Goal: Find specific page/section: Find specific page/section

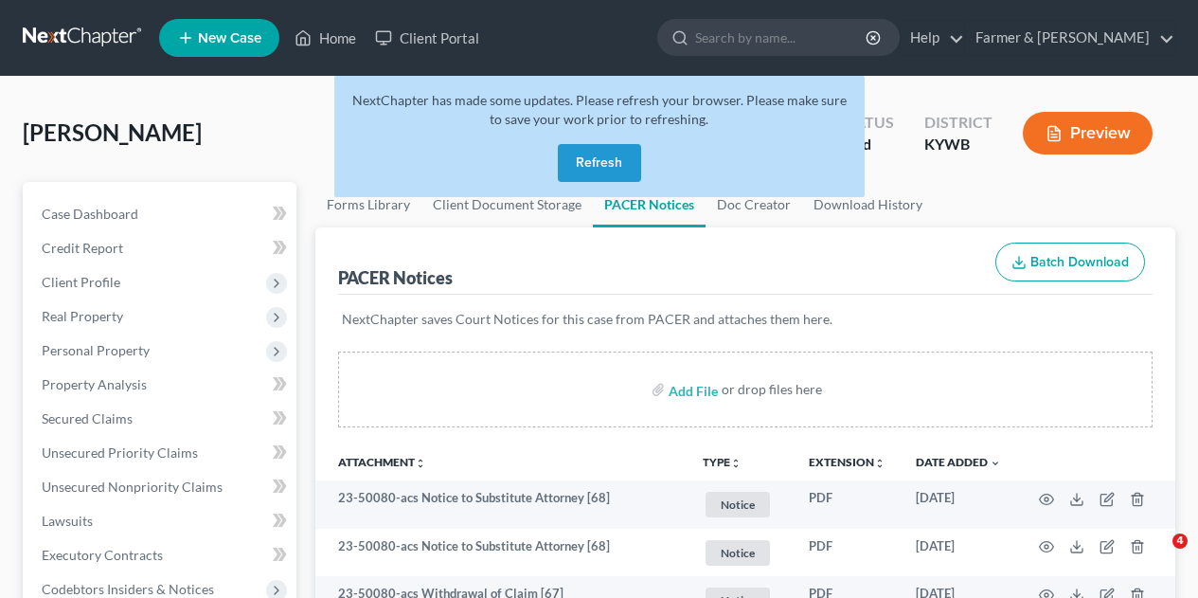
click at [602, 165] on button "Refresh" at bounding box center [599, 163] width 83 height 38
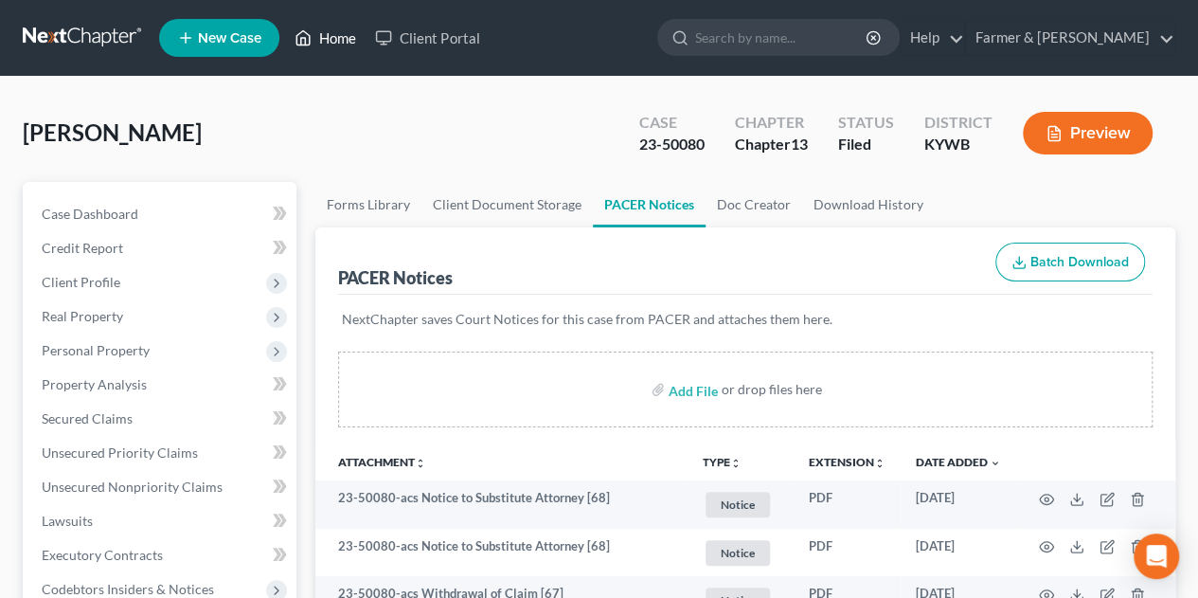
click at [327, 35] on link "Home" at bounding box center [325, 38] width 80 height 34
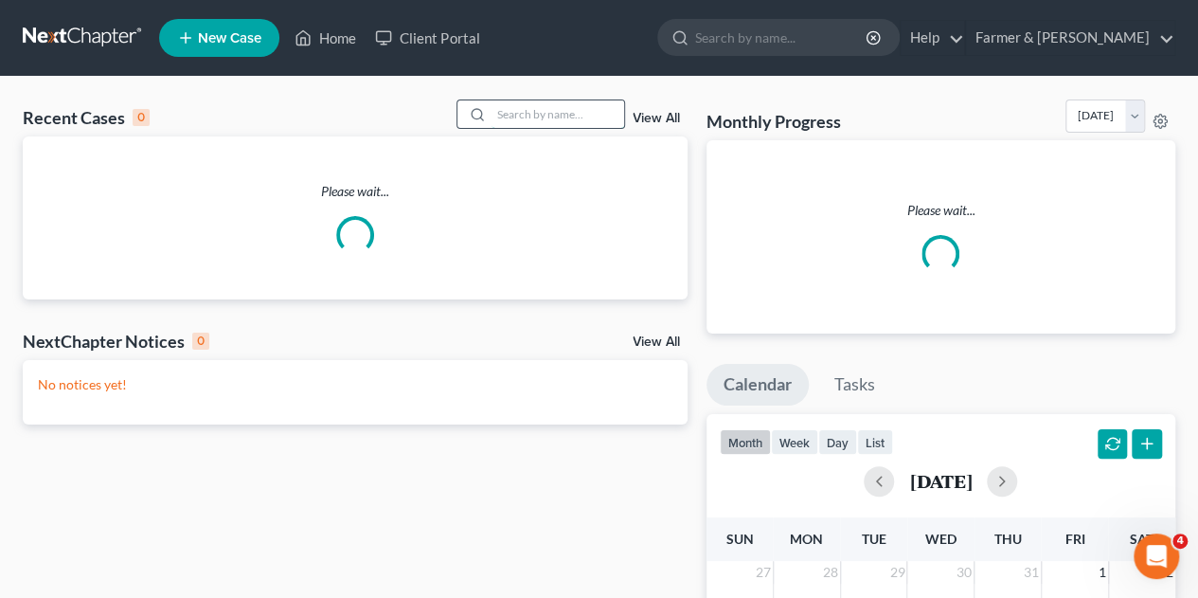
click at [521, 104] on input "search" at bounding box center [557, 113] width 133 height 27
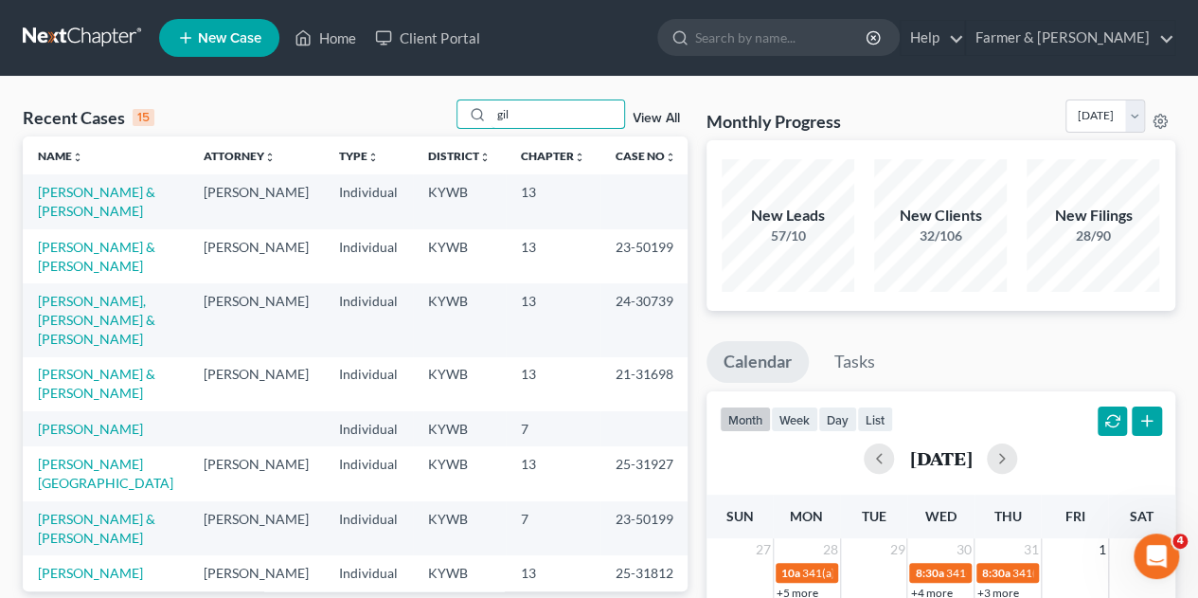
drag, startPoint x: 515, startPoint y: 115, endPoint x: 457, endPoint y: 116, distance: 57.8
click at [457, 116] on div "Recent Cases 15 gil View All" at bounding box center [355, 117] width 665 height 37
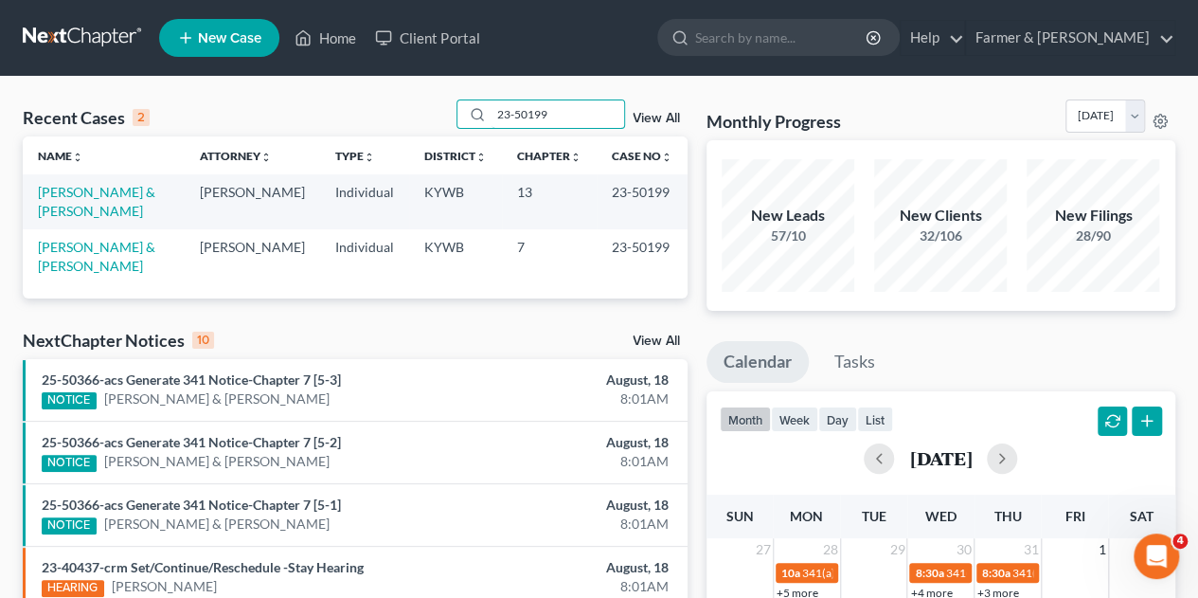
type input "23-50199"
click at [120, 239] on link "[PERSON_NAME] & [PERSON_NAME]" at bounding box center [96, 256] width 117 height 35
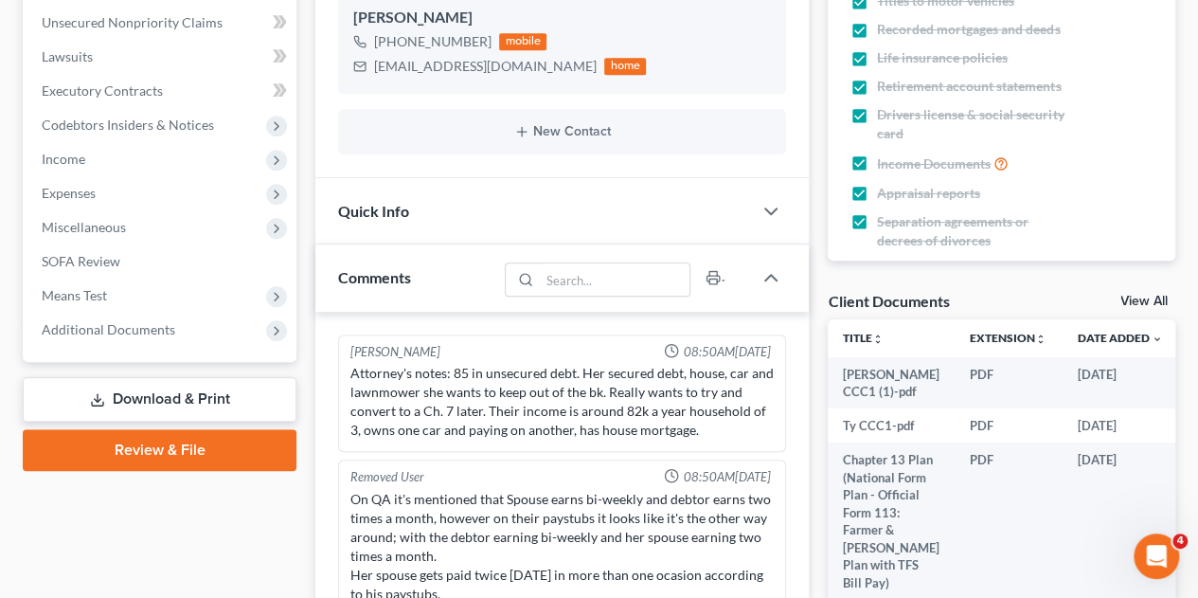
scroll to position [523, 0]
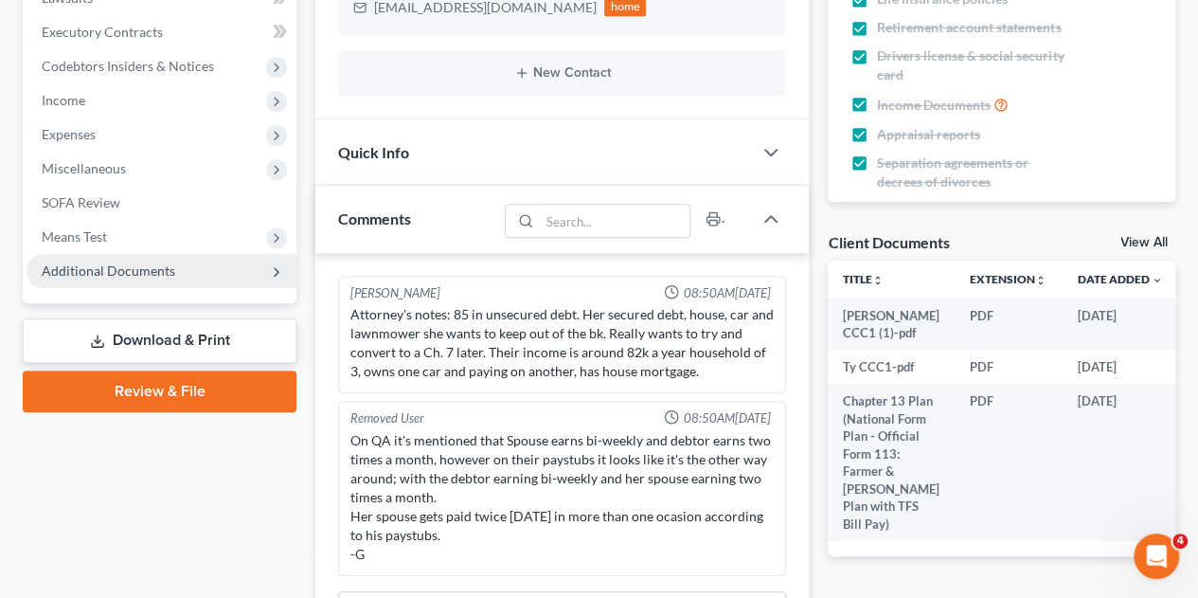
click at [104, 285] on span "Additional Documents" at bounding box center [162, 271] width 270 height 34
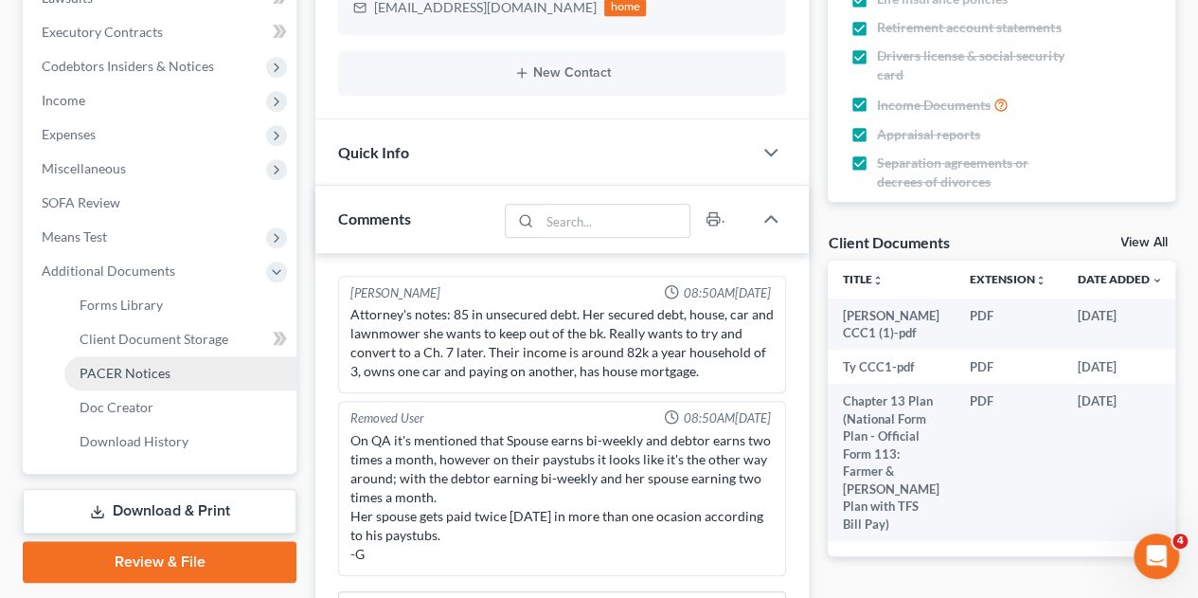
click at [110, 373] on span "PACER Notices" at bounding box center [125, 373] width 91 height 16
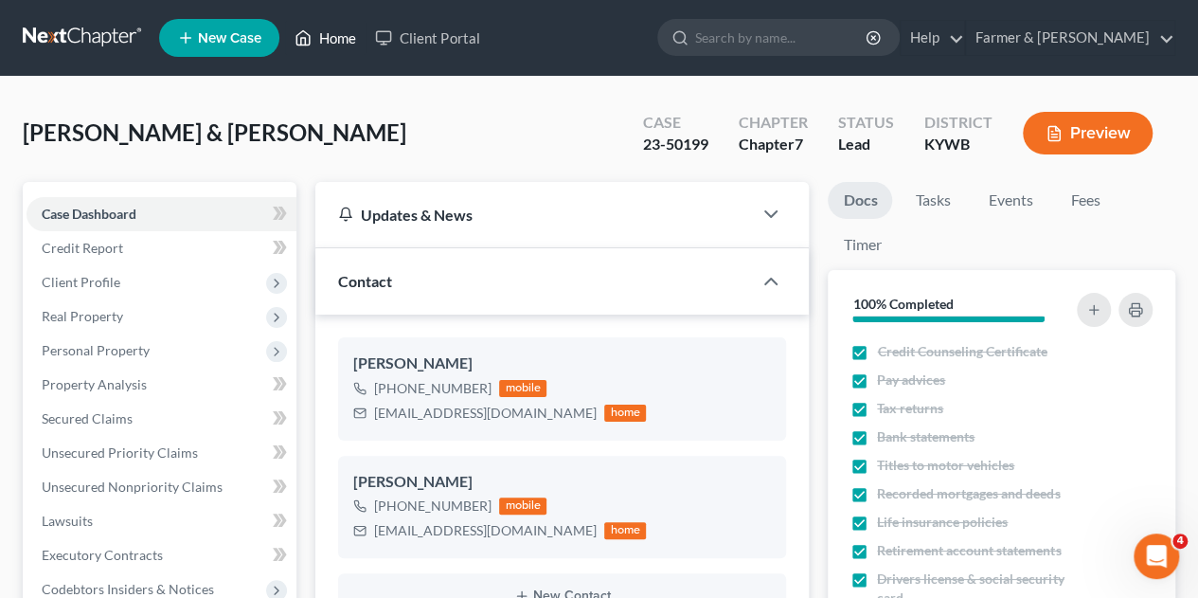
click at [333, 39] on link "Home" at bounding box center [325, 38] width 80 height 34
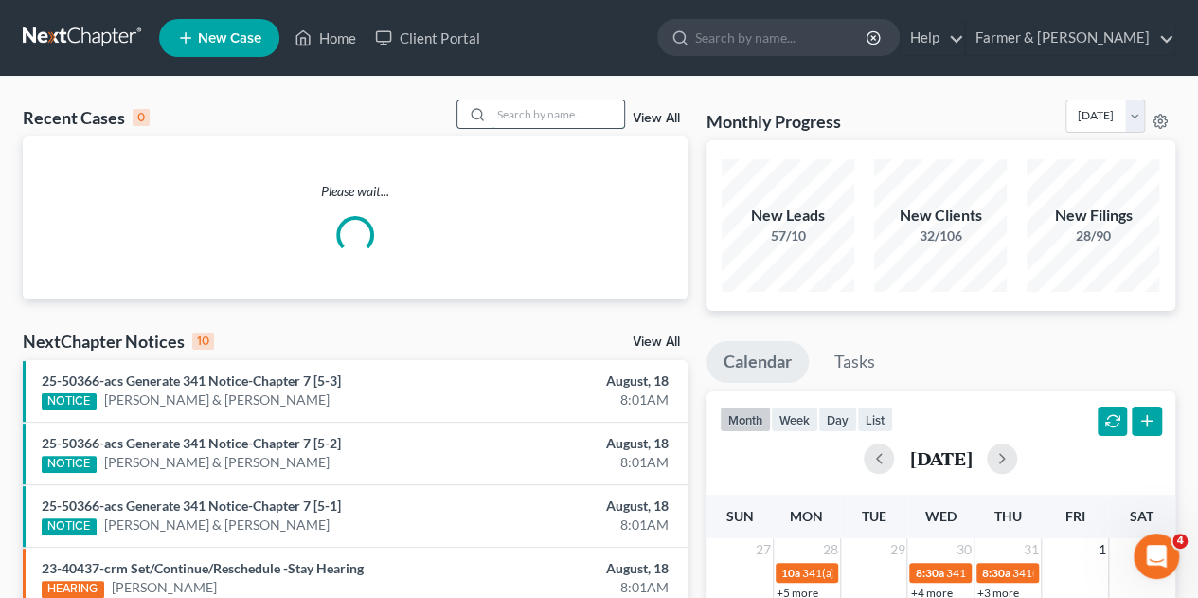
click at [547, 119] on input "search" at bounding box center [557, 113] width 133 height 27
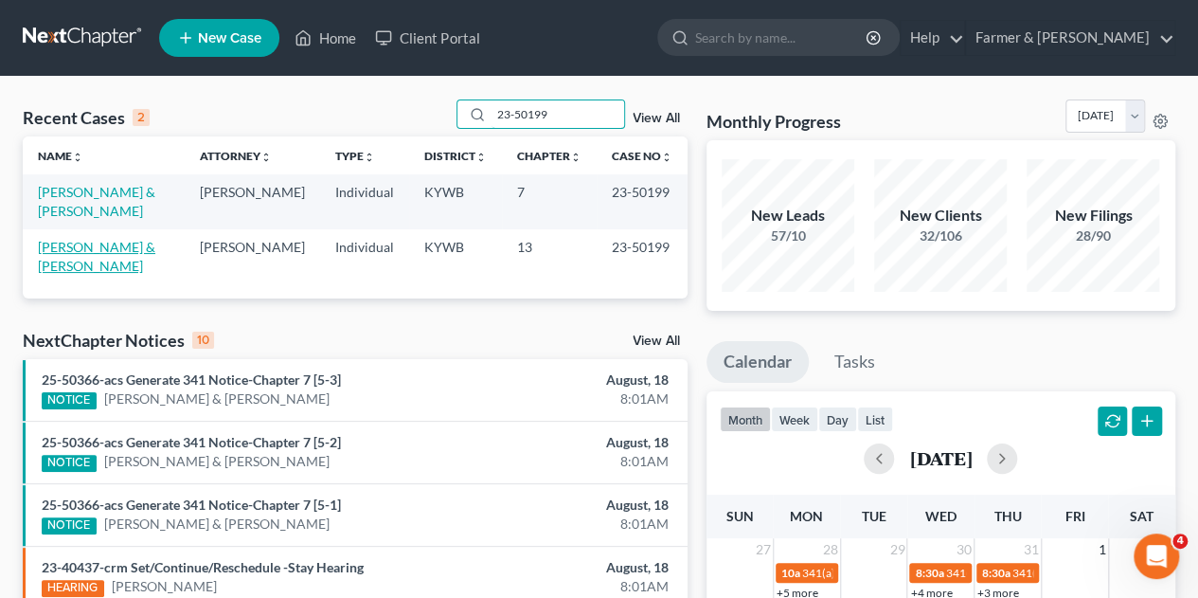
type input "23-50199"
click at [133, 239] on link "[PERSON_NAME] & [PERSON_NAME]" at bounding box center [96, 256] width 117 height 35
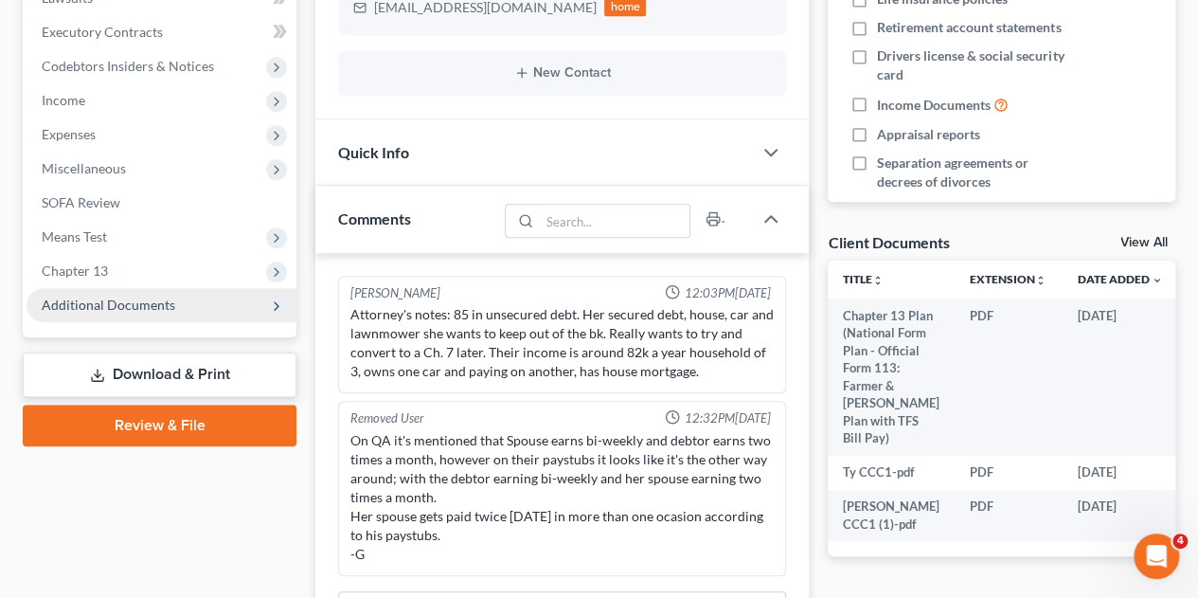
click at [217, 314] on span "Additional Documents" at bounding box center [162, 305] width 270 height 34
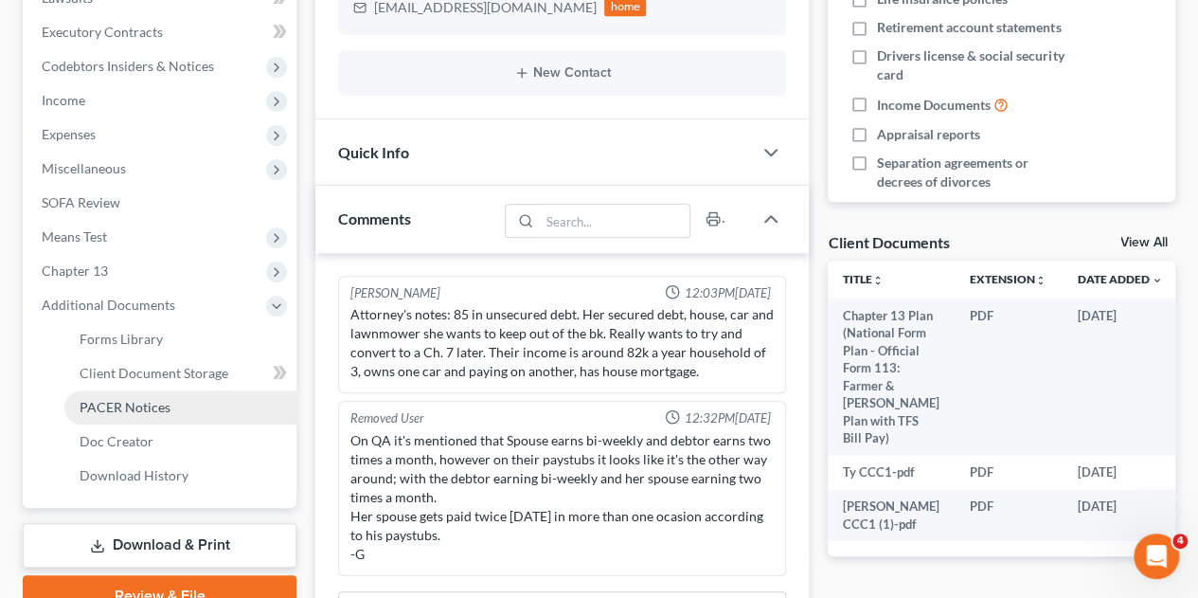
click at [140, 404] on span "PACER Notices" at bounding box center [125, 407] width 91 height 16
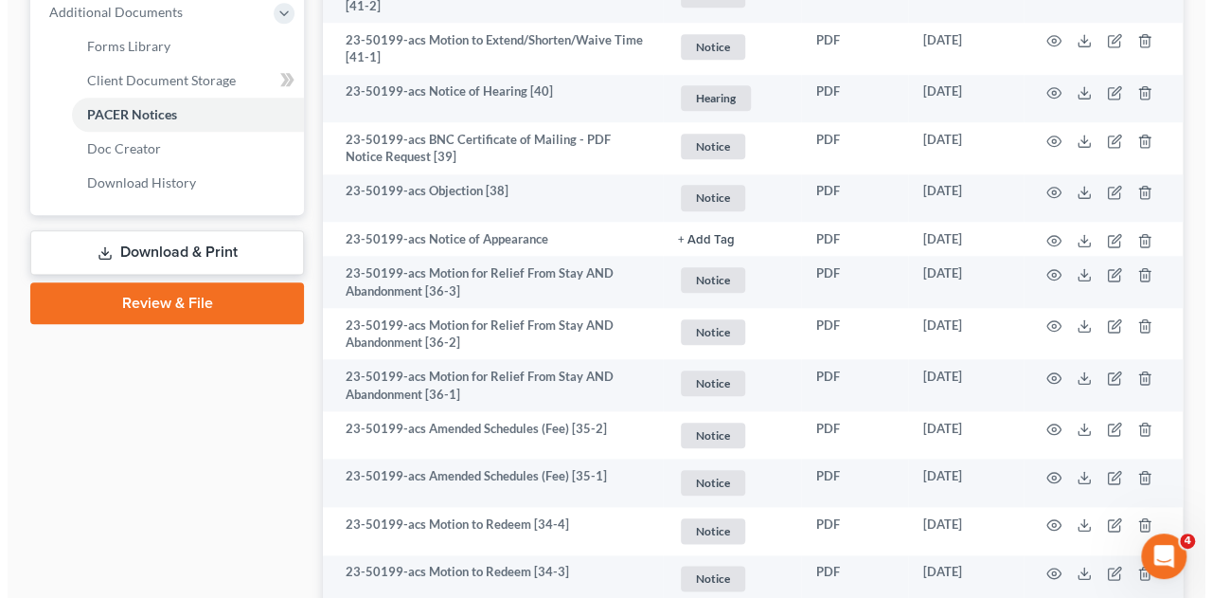
scroll to position [820, 0]
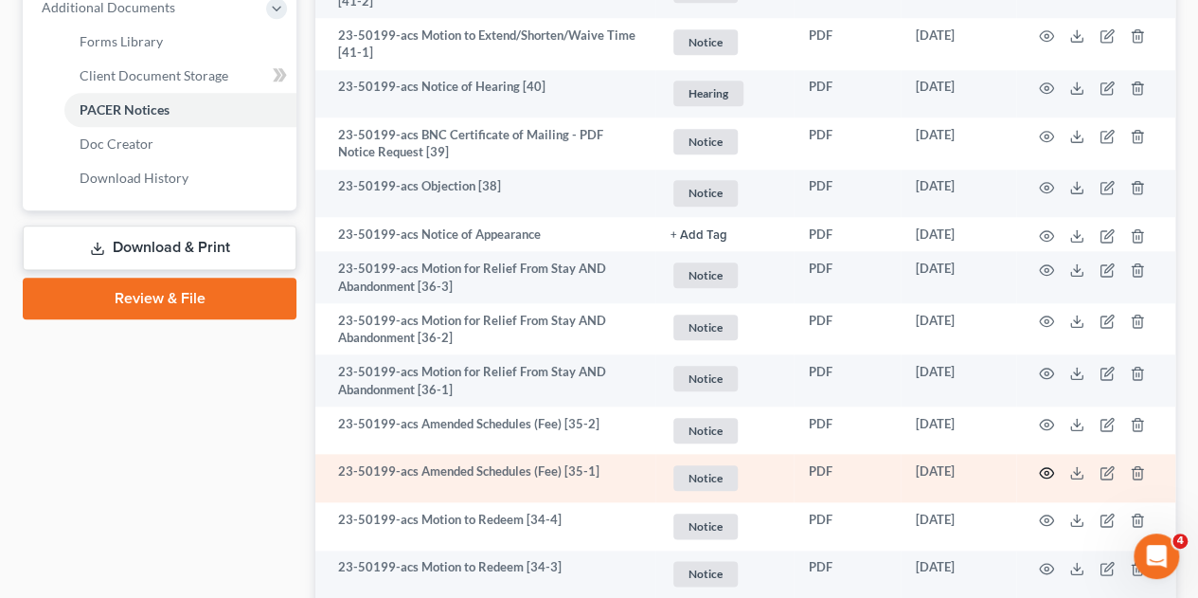
click at [1043, 468] on icon "button" at bounding box center [1047, 473] width 14 height 10
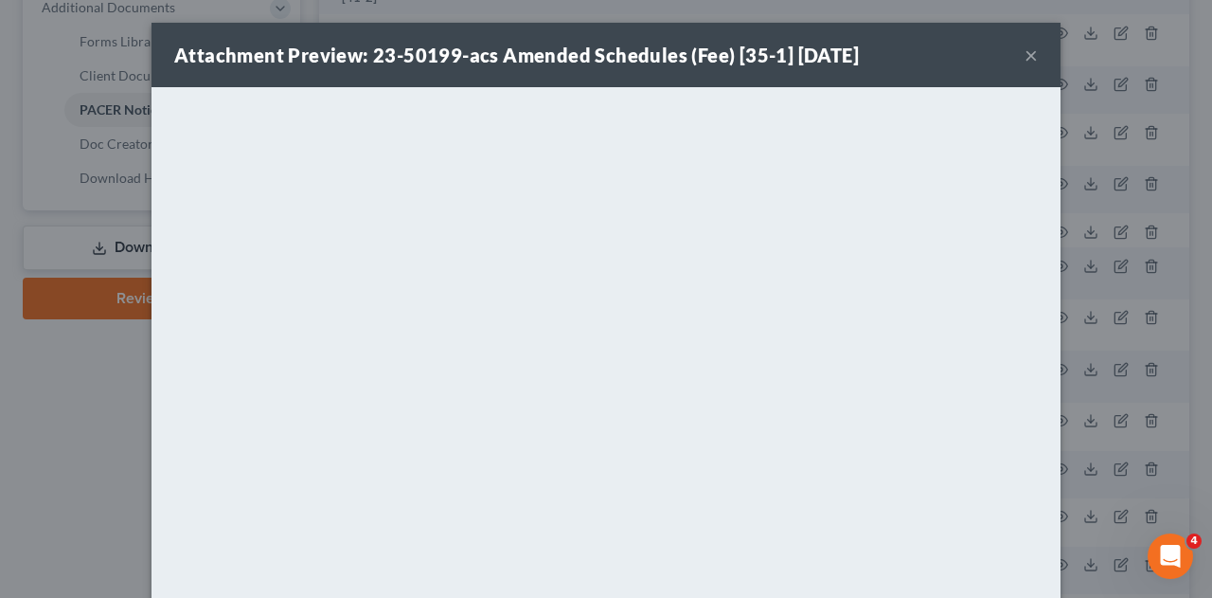
click at [1025, 54] on button "×" at bounding box center [1031, 55] width 13 height 23
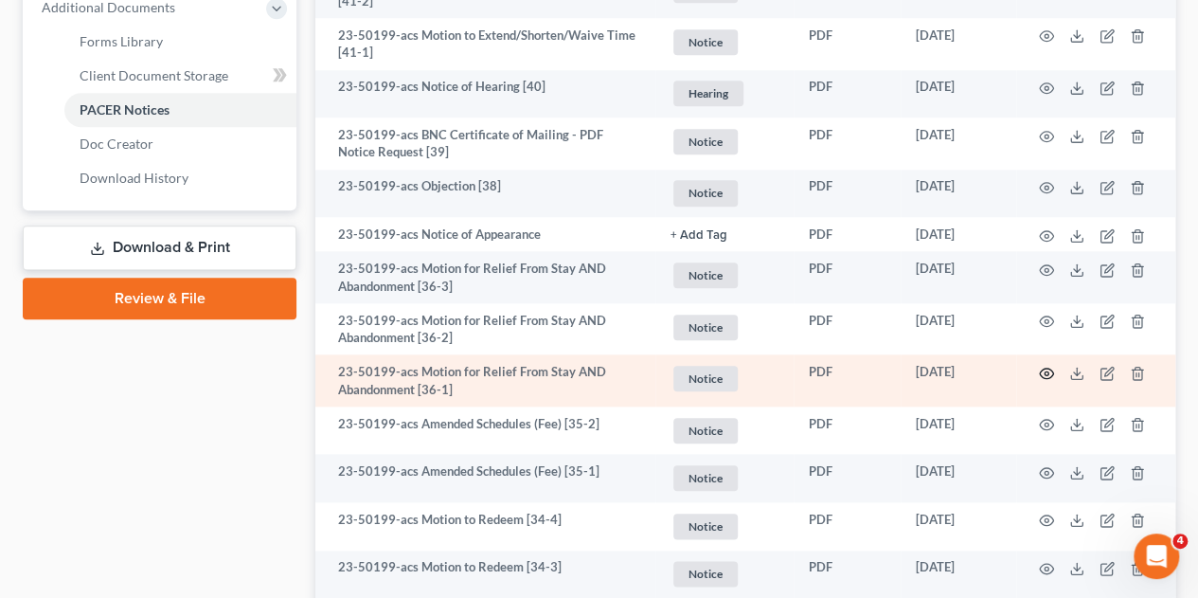
click at [1042, 366] on icon "button" at bounding box center [1046, 373] width 15 height 15
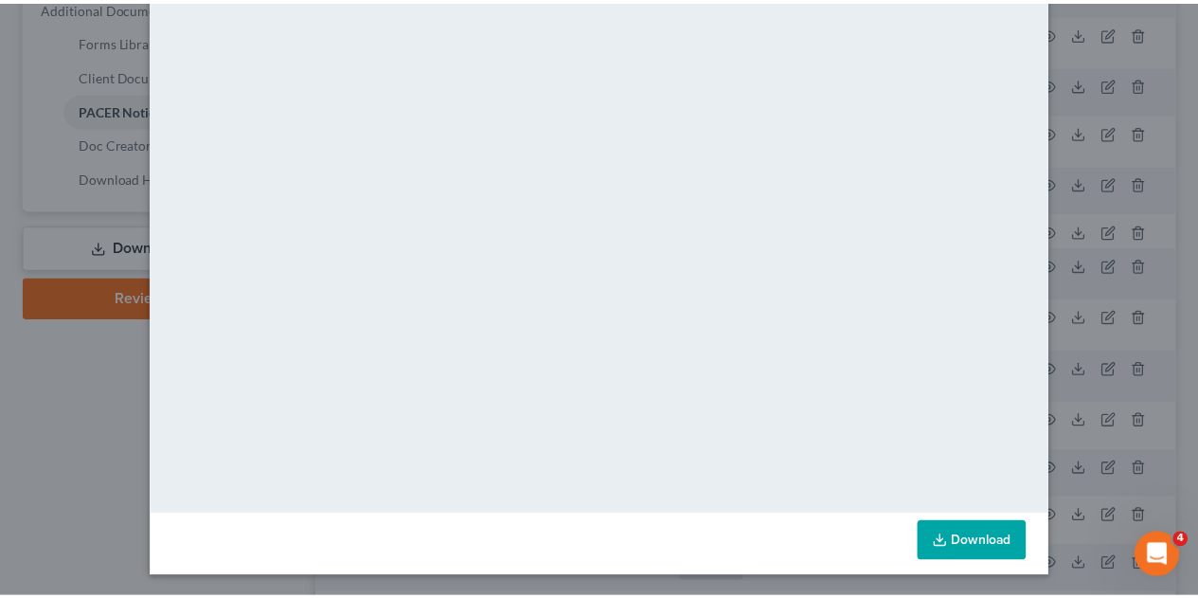
scroll to position [0, 0]
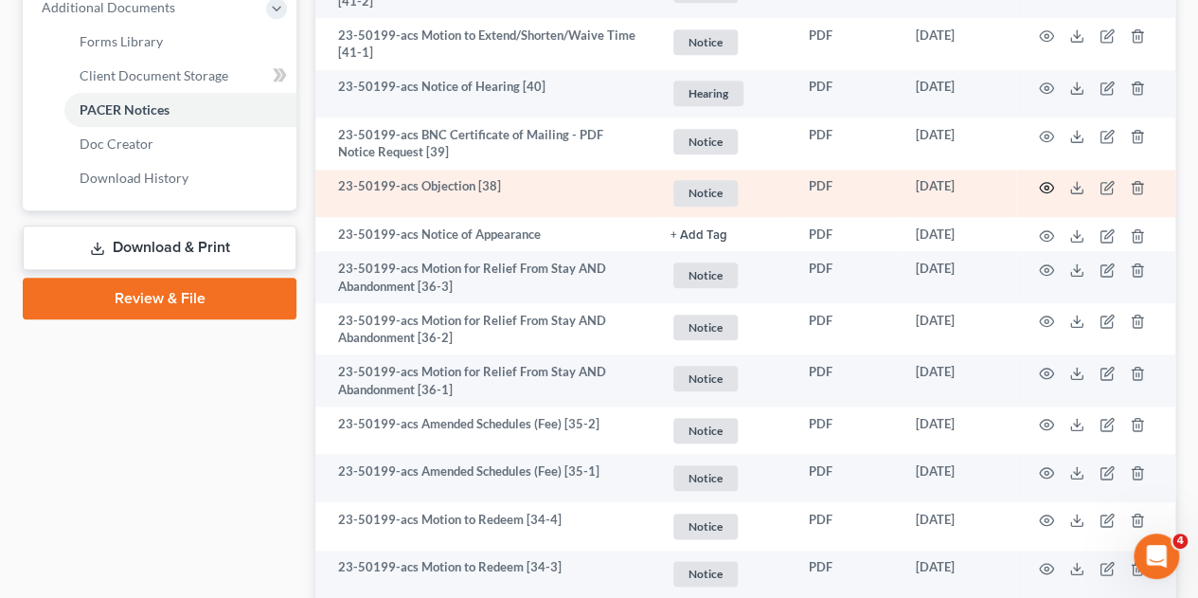
click at [1042, 182] on icon "button" at bounding box center [1046, 187] width 15 height 15
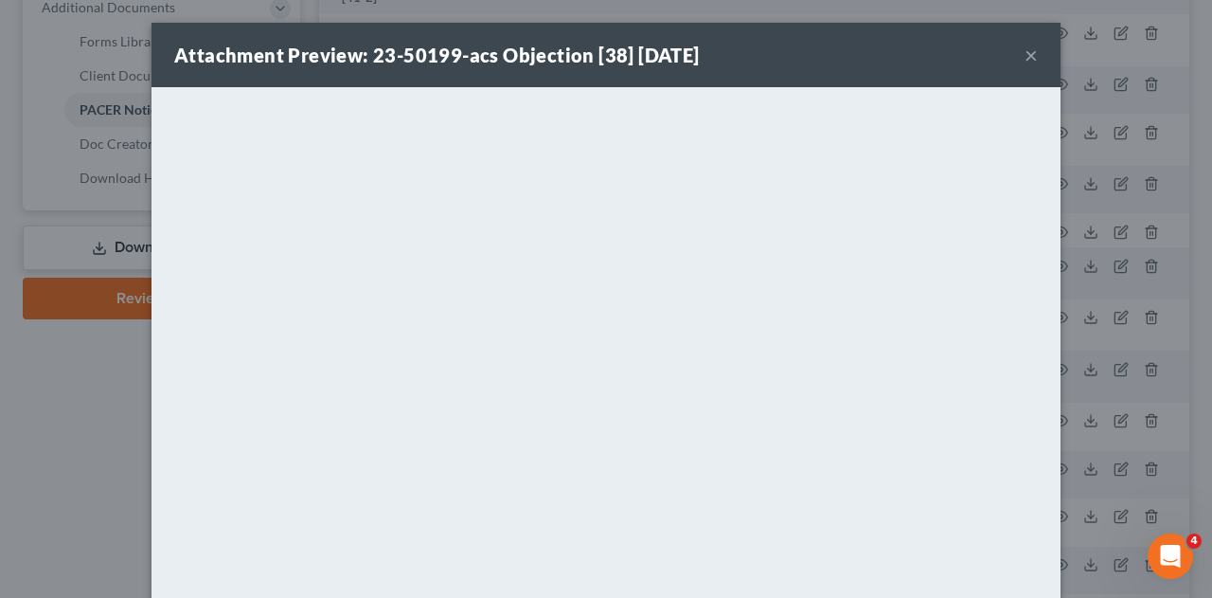
click at [1027, 48] on button "×" at bounding box center [1031, 55] width 13 height 23
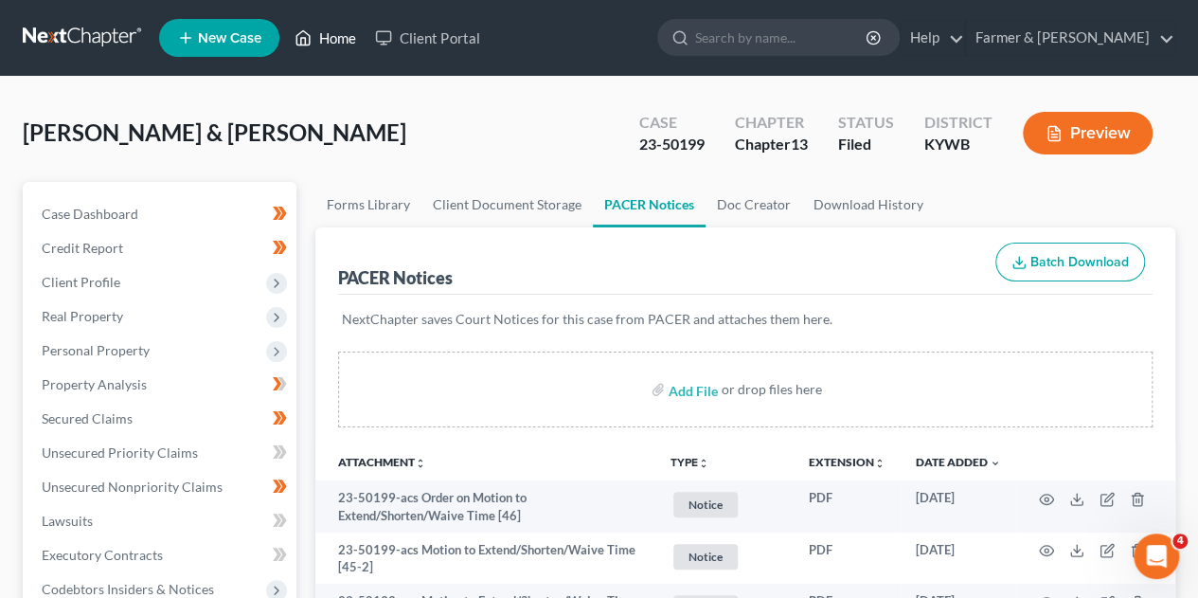
click at [326, 30] on link "Home" at bounding box center [325, 38] width 80 height 34
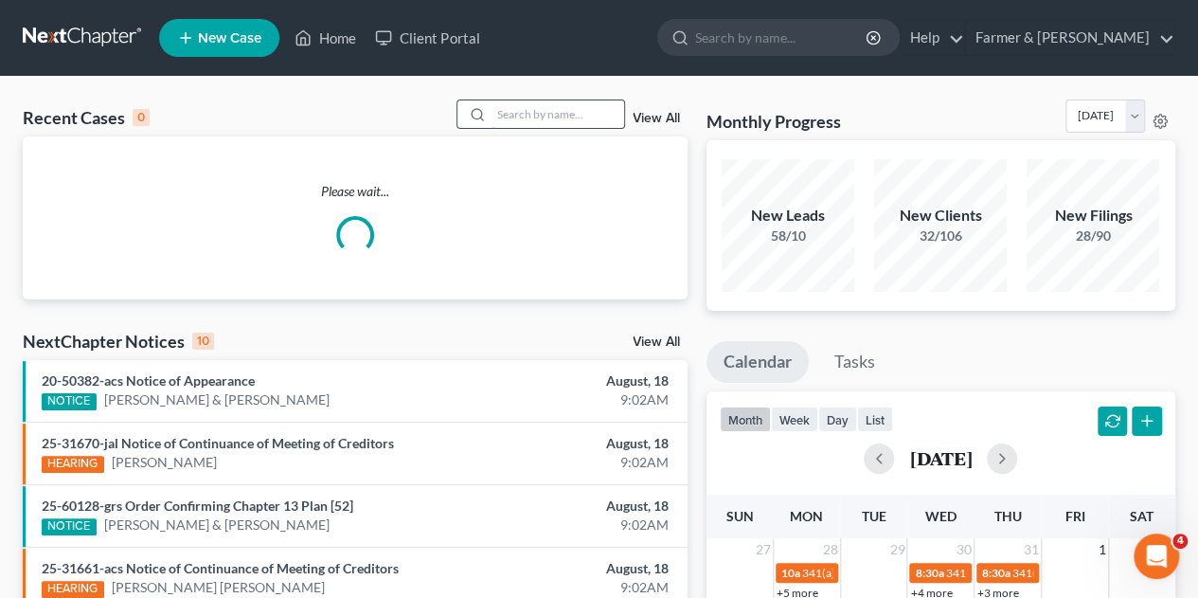
click at [545, 117] on input "search" at bounding box center [557, 113] width 133 height 27
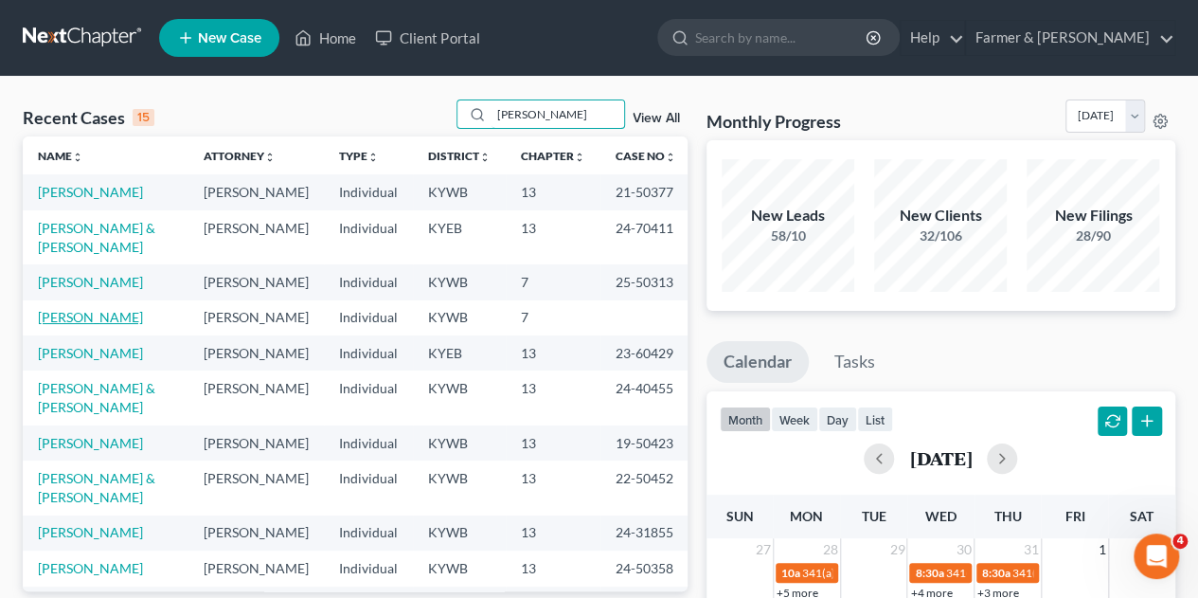
type input "[PERSON_NAME]"
drag, startPoint x: 94, startPoint y: 310, endPoint x: 63, endPoint y: 315, distance: 30.8
click at [63, 315] on link "[PERSON_NAME]" at bounding box center [90, 317] width 105 height 16
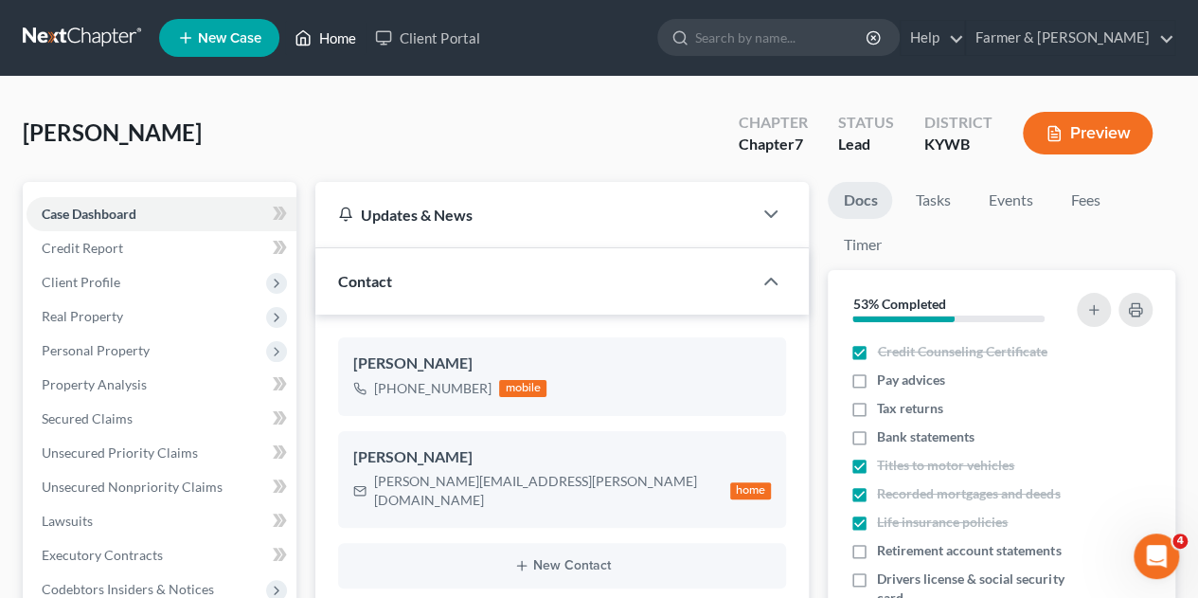
click at [330, 33] on link "Home" at bounding box center [325, 38] width 80 height 34
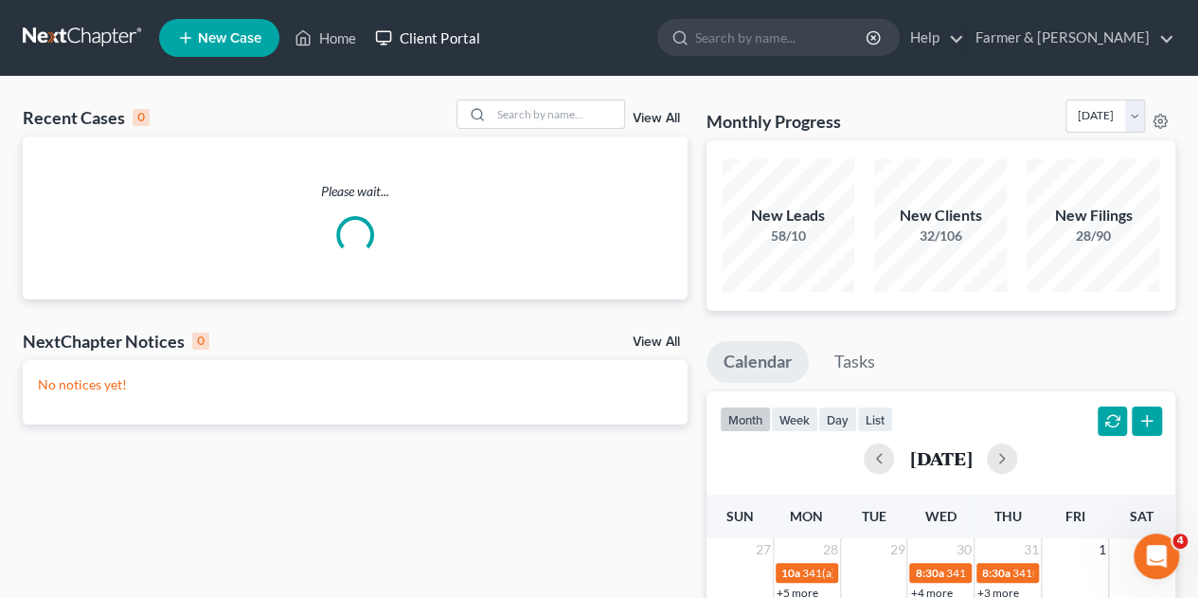
click at [467, 40] on link "Client Portal" at bounding box center [427, 38] width 123 height 34
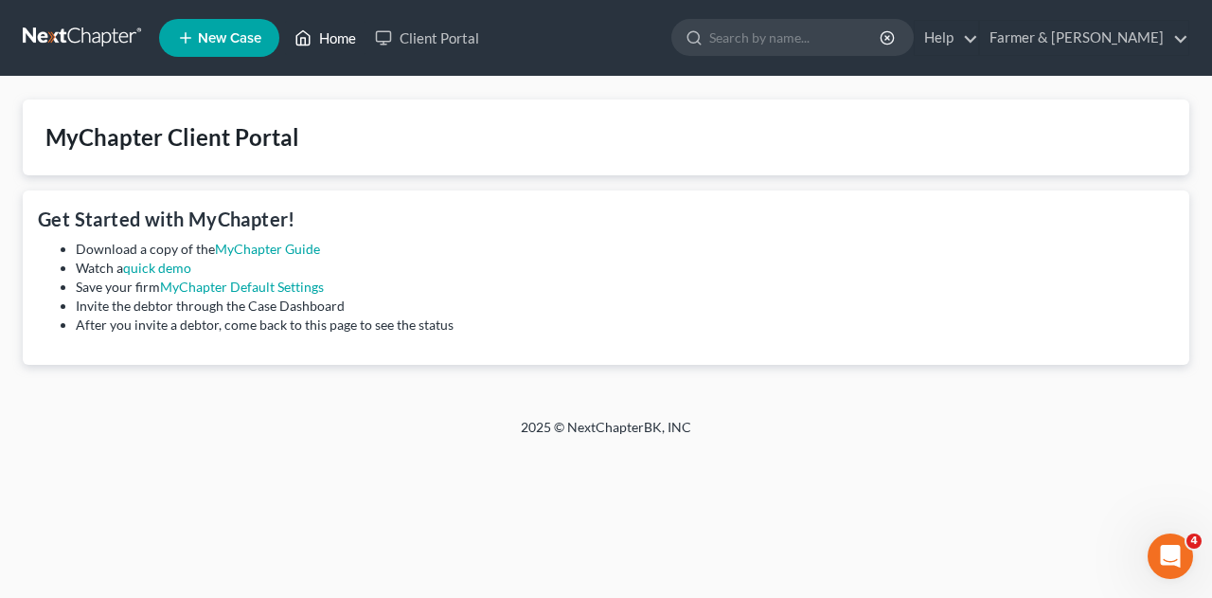
click at [328, 35] on link "Home" at bounding box center [325, 38] width 80 height 34
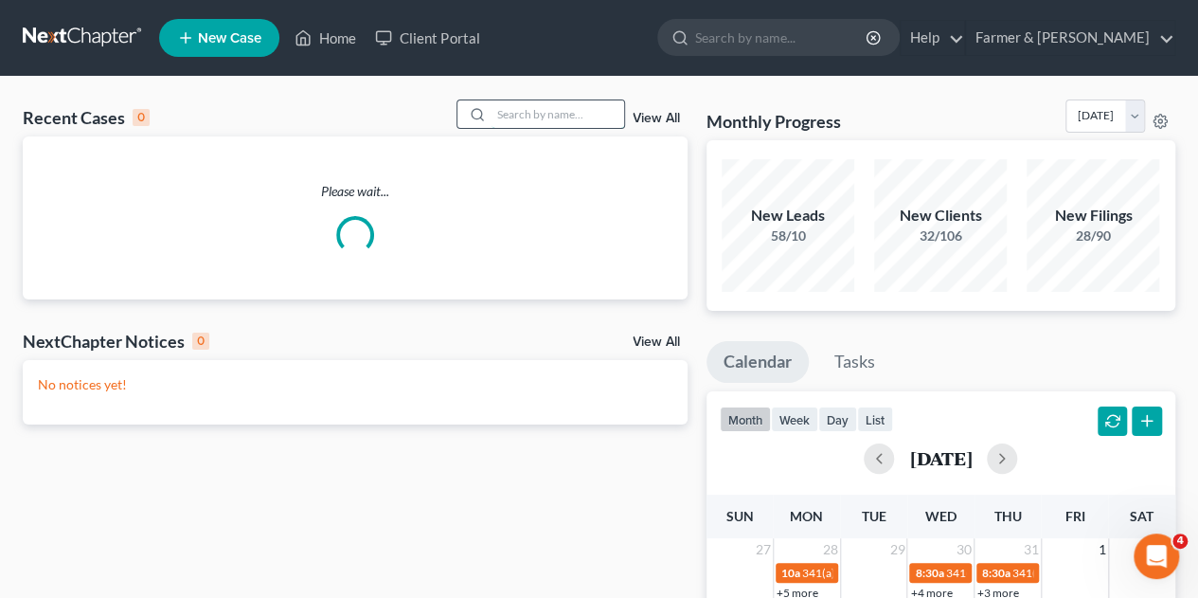
click at [508, 123] on input "search" at bounding box center [557, 113] width 133 height 27
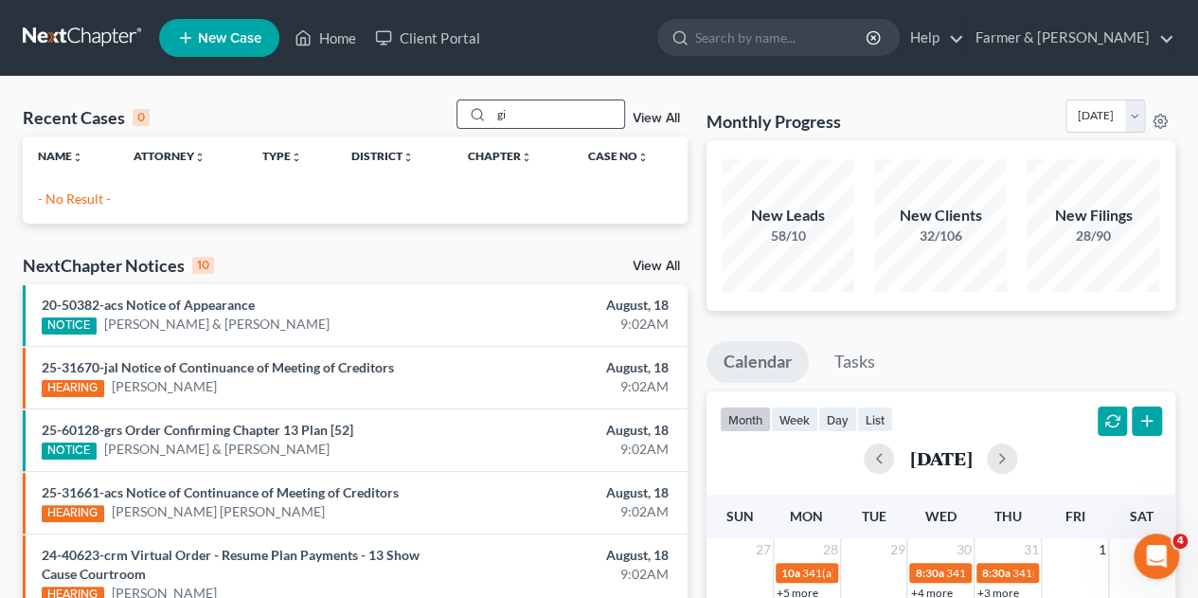
type input "g"
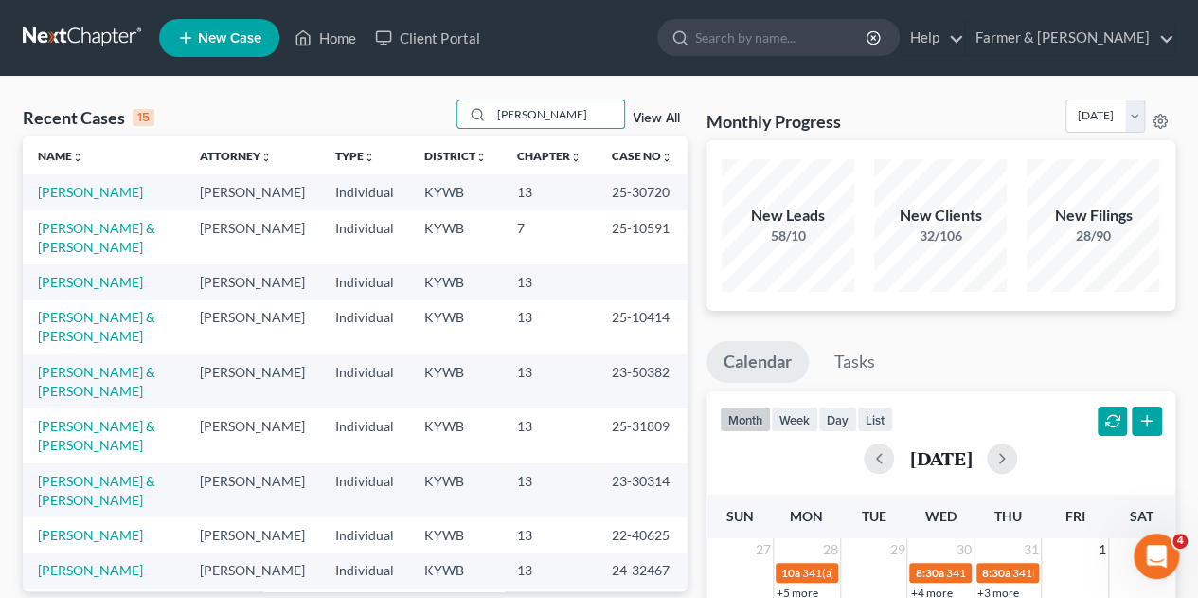
click at [647, 217] on td "25-10591" at bounding box center [642, 237] width 91 height 54
drag, startPoint x: 528, startPoint y: 117, endPoint x: 383, endPoint y: 123, distance: 145.9
click at [383, 123] on div "Recent Cases 15 [PERSON_NAME] View All" at bounding box center [355, 117] width 665 height 37
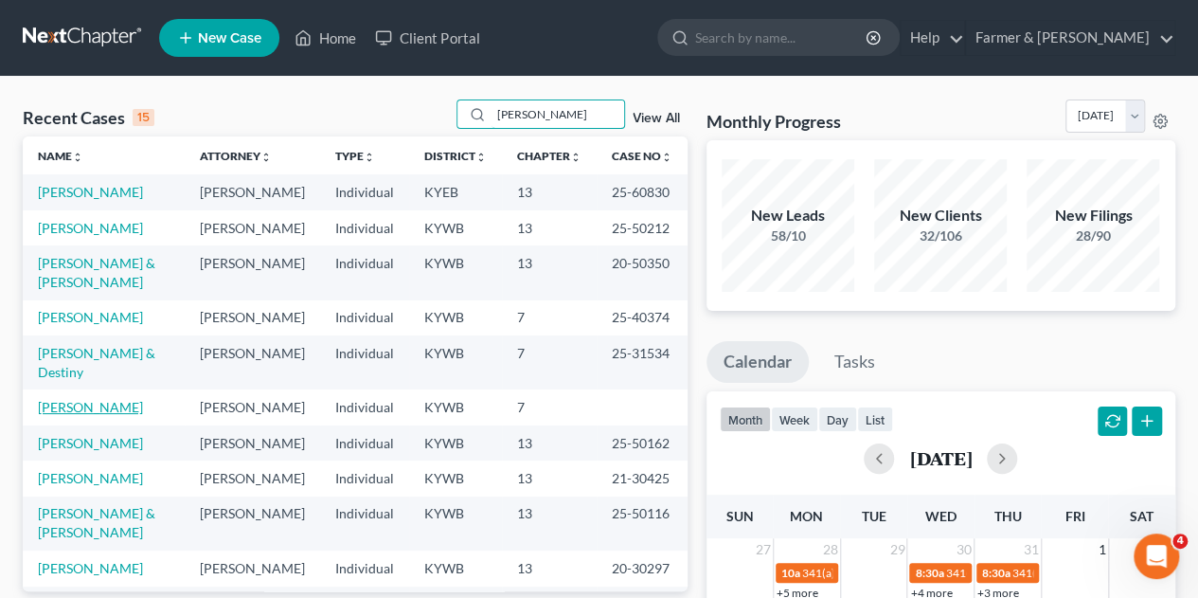
type input "[PERSON_NAME]"
click at [112, 415] on link "[PERSON_NAME]" at bounding box center [90, 407] width 105 height 16
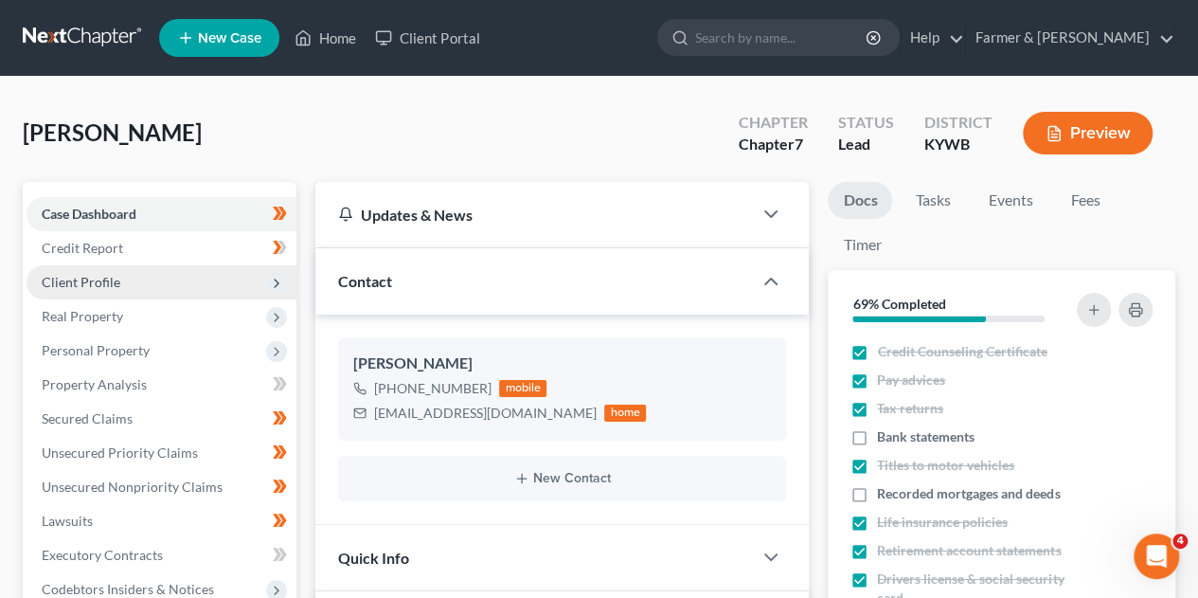
scroll to position [318, 0]
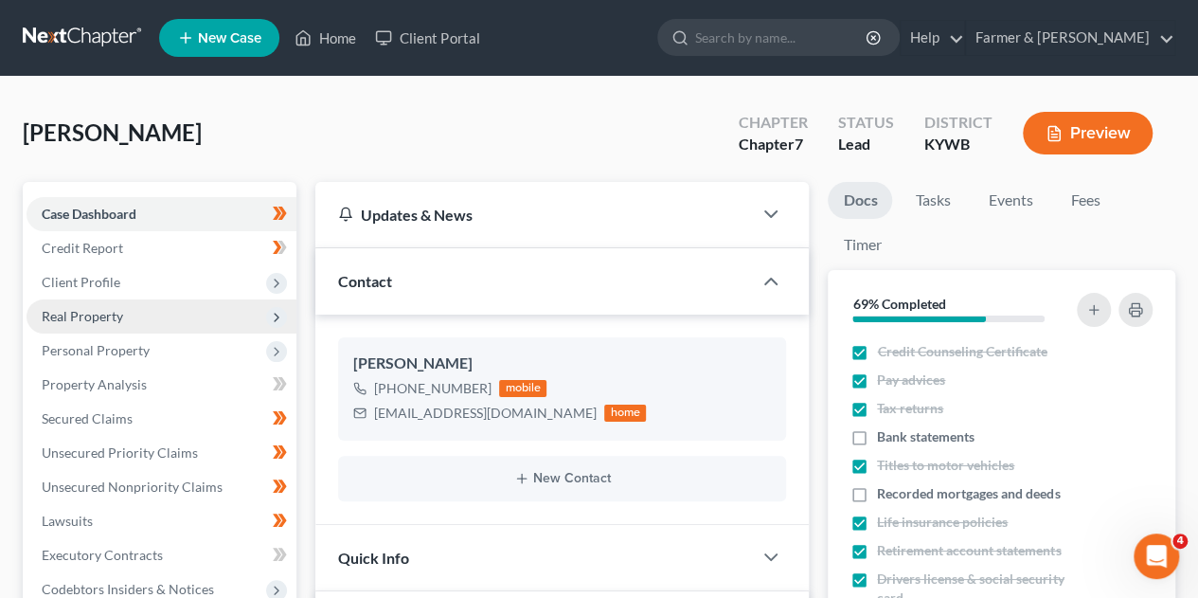
click at [92, 317] on span "Real Property" at bounding box center [82, 316] width 81 height 16
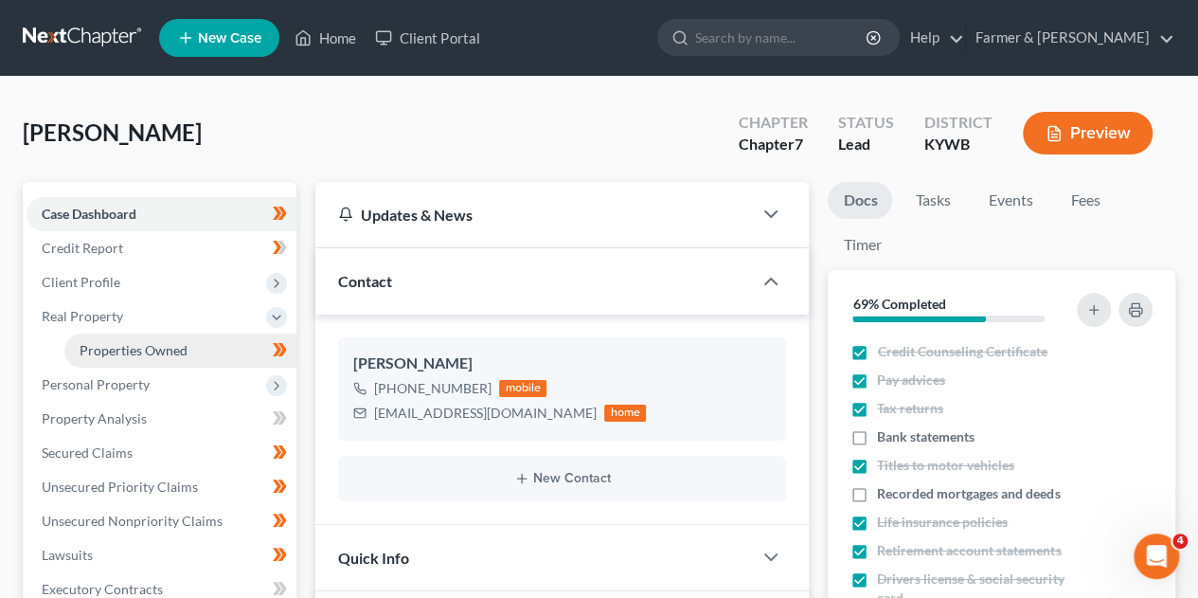
click at [138, 350] on span "Properties Owned" at bounding box center [134, 350] width 108 height 16
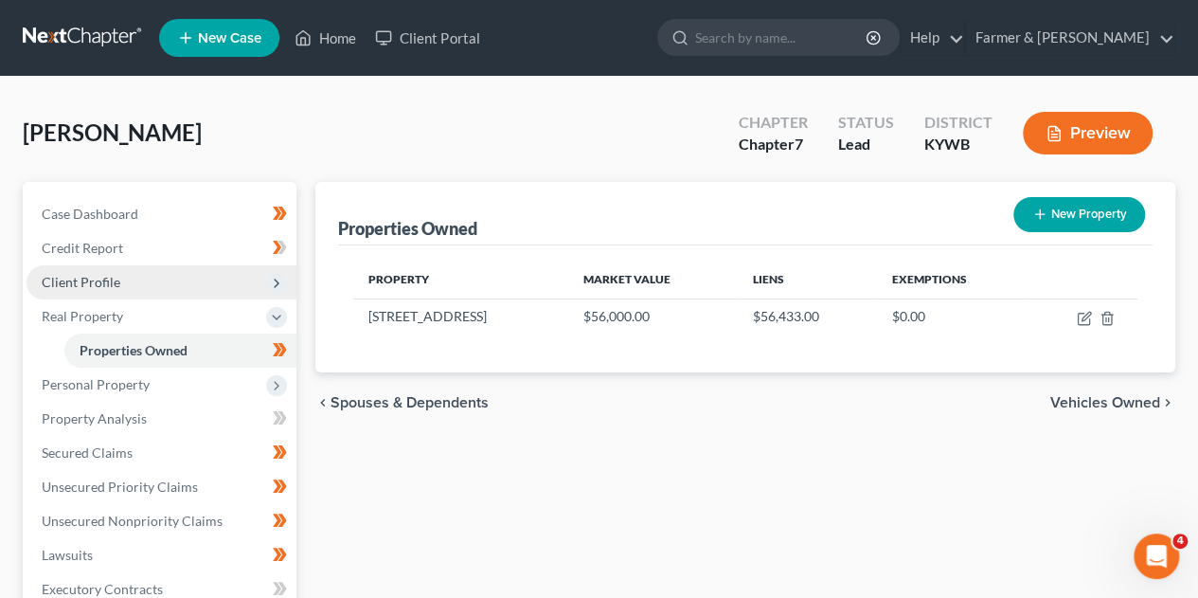
click at [95, 279] on span "Client Profile" at bounding box center [81, 282] width 79 height 16
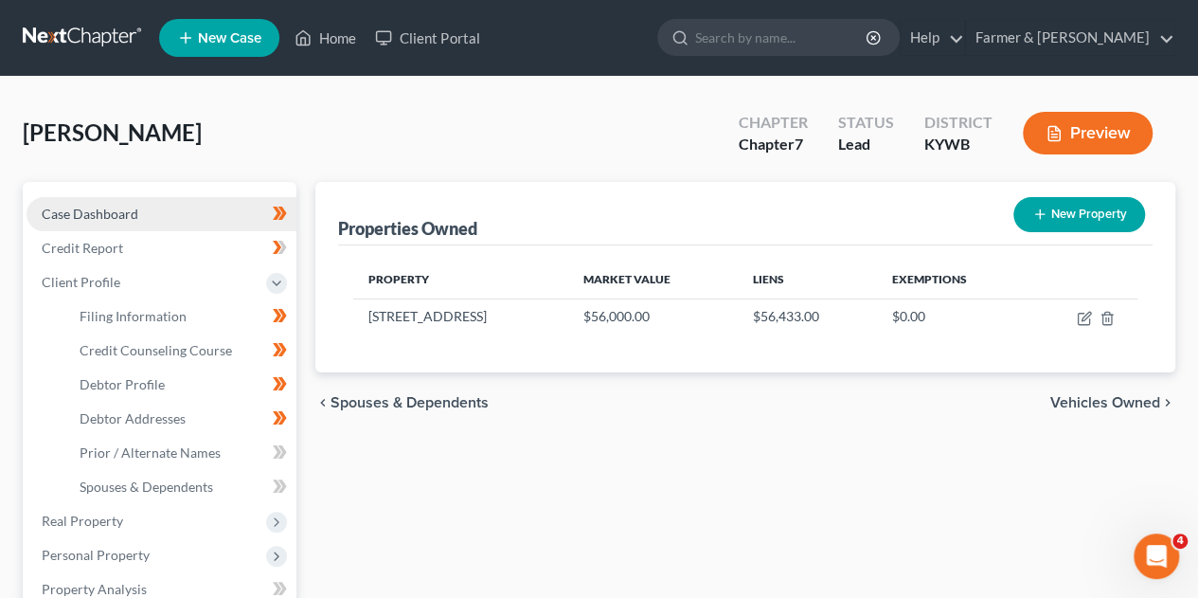
click at [87, 210] on span "Case Dashboard" at bounding box center [90, 213] width 97 height 16
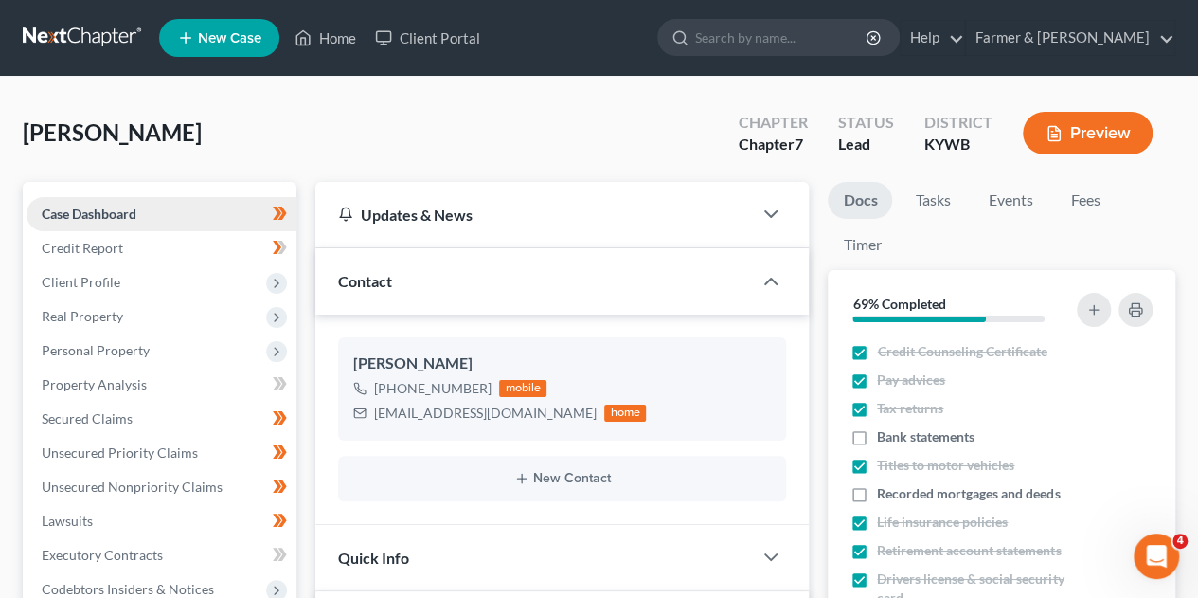
scroll to position [318, 0]
